Goal: Transaction & Acquisition: Purchase product/service

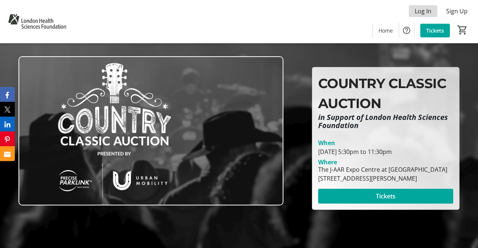
click at [375, 8] on span "Log In" at bounding box center [422, 11] width 17 height 9
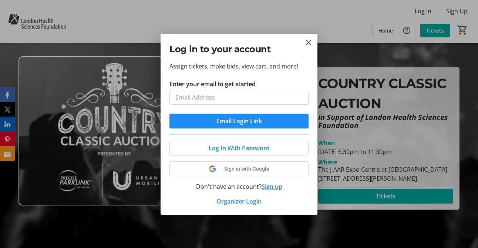
click at [193, 96] on input "Enter your email to get started" at bounding box center [238, 97] width 139 height 15
type input "[PERSON_NAME][EMAIL_ADDRESS][DOMAIN_NAME]"
click at [244, 123] on span "Email Login Link" at bounding box center [238, 120] width 45 height 9
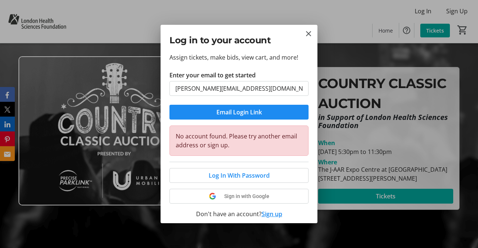
click at [264, 215] on button "Sign up" at bounding box center [271, 213] width 21 height 9
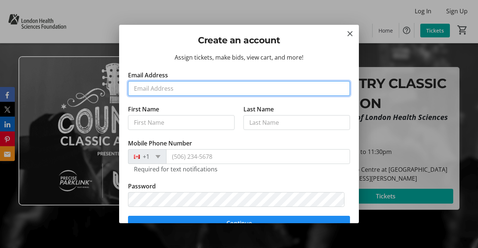
click at [156, 85] on input "Email Address" at bounding box center [239, 88] width 222 height 15
type input "[PERSON_NAME][EMAIL_ADDRESS][DOMAIN_NAME]"
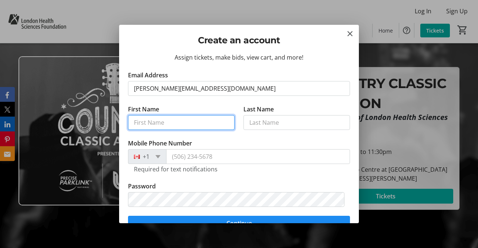
type input "Chorley +"
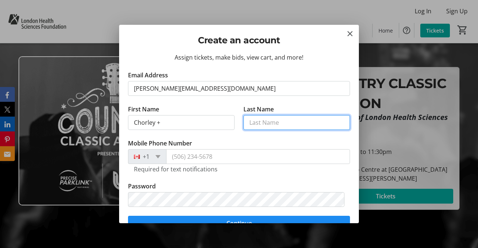
type input "Bisset"
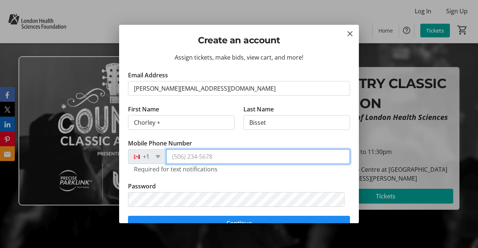
type input "[PHONE_NUMBER]"
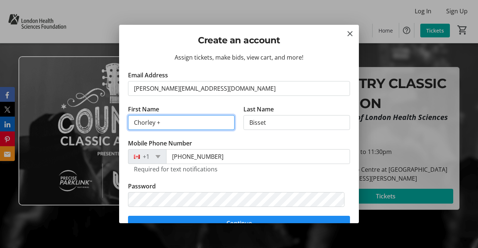
drag, startPoint x: 167, startPoint y: 122, endPoint x: 76, endPoint y: 122, distance: 90.6
click at [76, 122] on div "Create an account Assign tickets, make bids, view cart, and more! Email Address…" at bounding box center [239, 124] width 478 height 248
type input "[PERSON_NAME]"
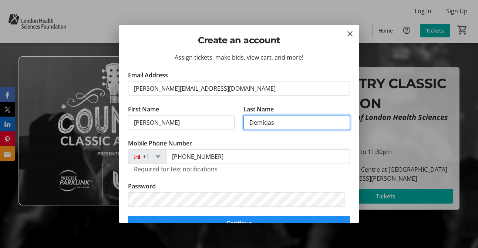
type input "Demidas"
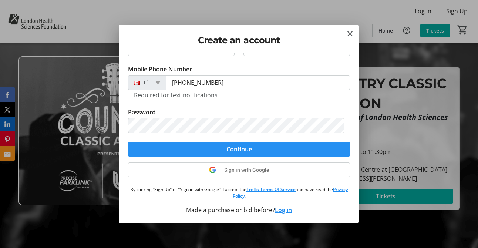
click at [230, 150] on span "Continue" at bounding box center [239, 149] width 26 height 9
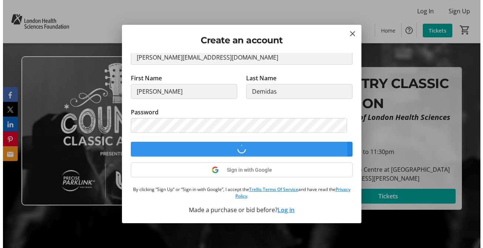
scroll to position [31, 0]
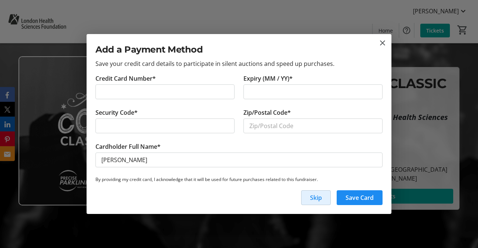
click at [312, 196] on span "Skip" at bounding box center [316, 197] width 12 height 9
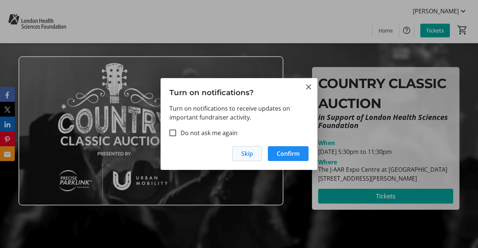
click at [248, 154] on span "Skip" at bounding box center [247, 153] width 12 height 9
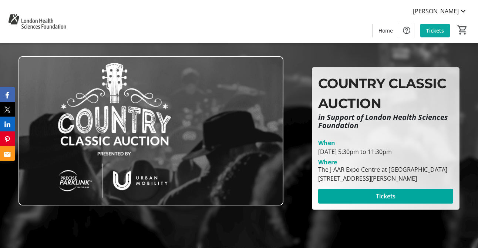
click at [375, 30] on span "Tickets" at bounding box center [435, 31] width 18 height 8
